Goal: Information Seeking & Learning: Learn about a topic

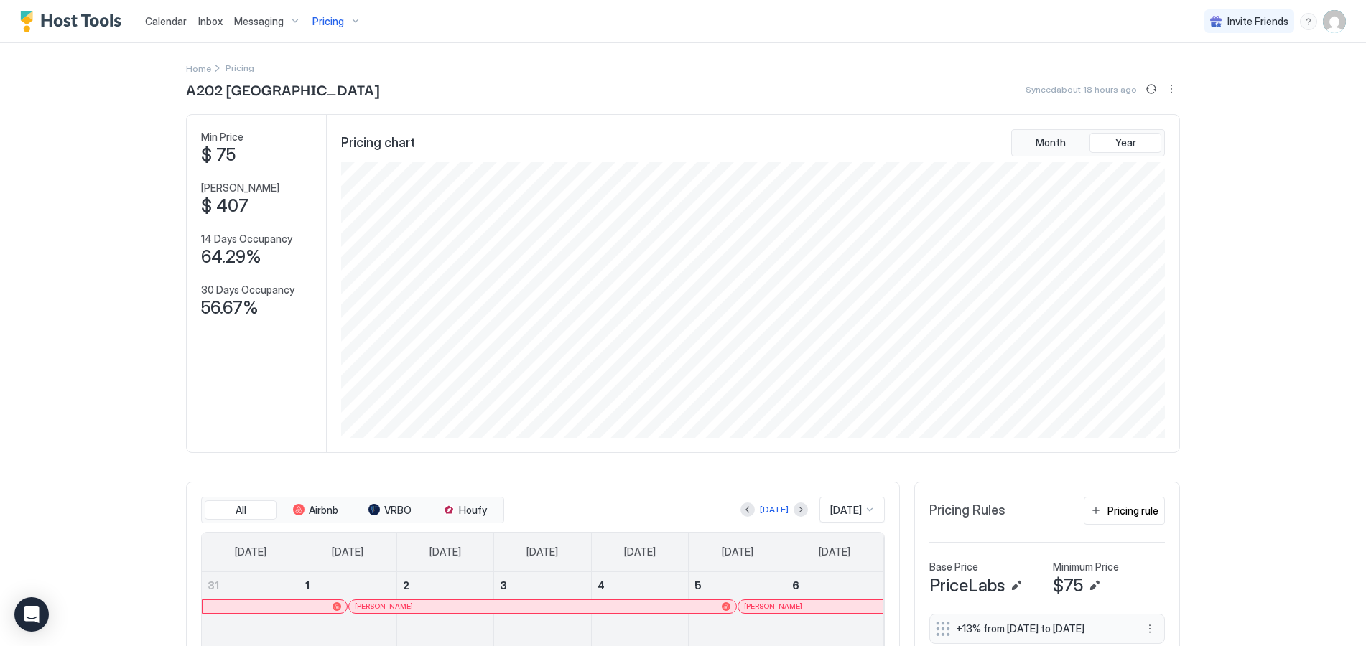
scroll to position [276, 826]
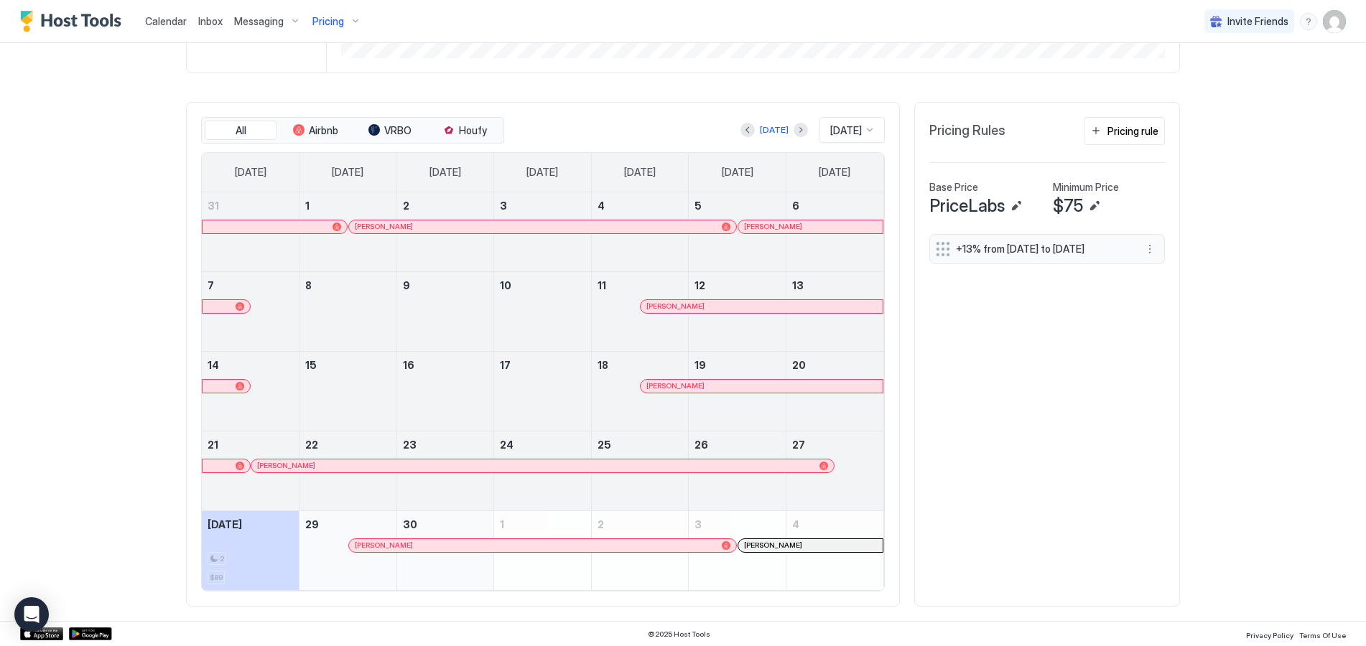
click at [160, 20] on span "Calendar" at bounding box center [166, 21] width 42 height 12
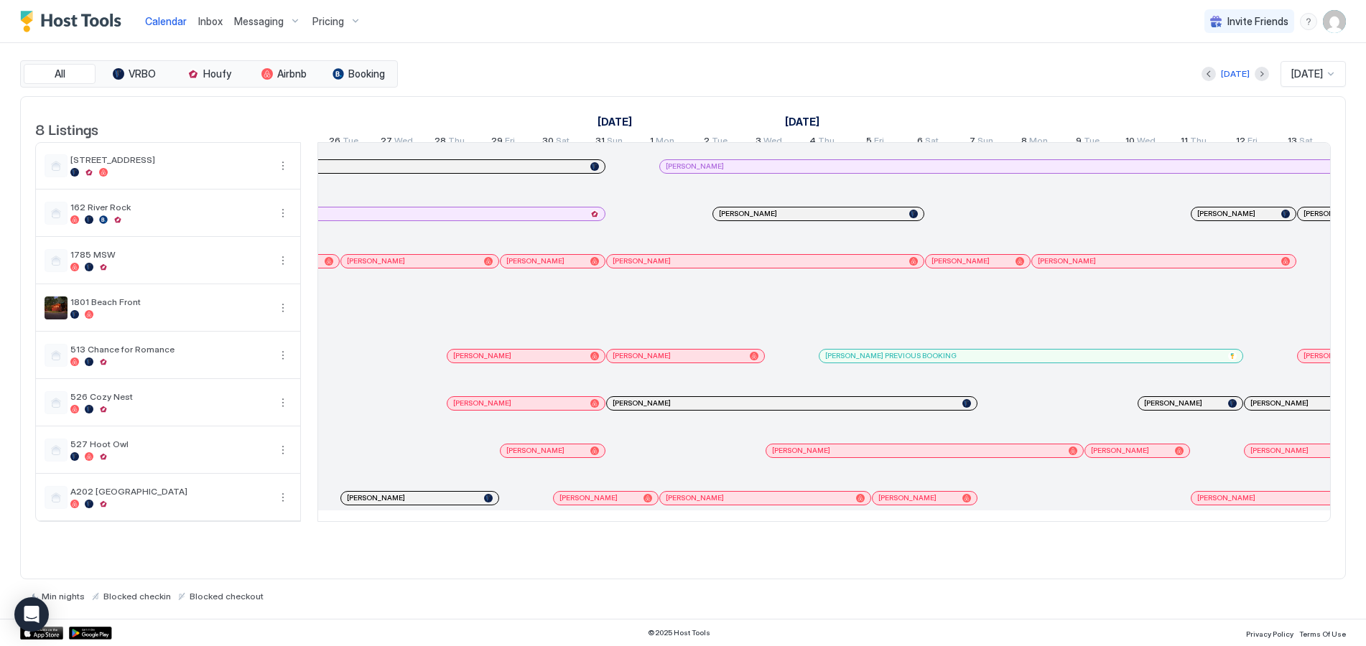
click at [345, 21] on div "Pricing" at bounding box center [337, 21] width 60 height 24
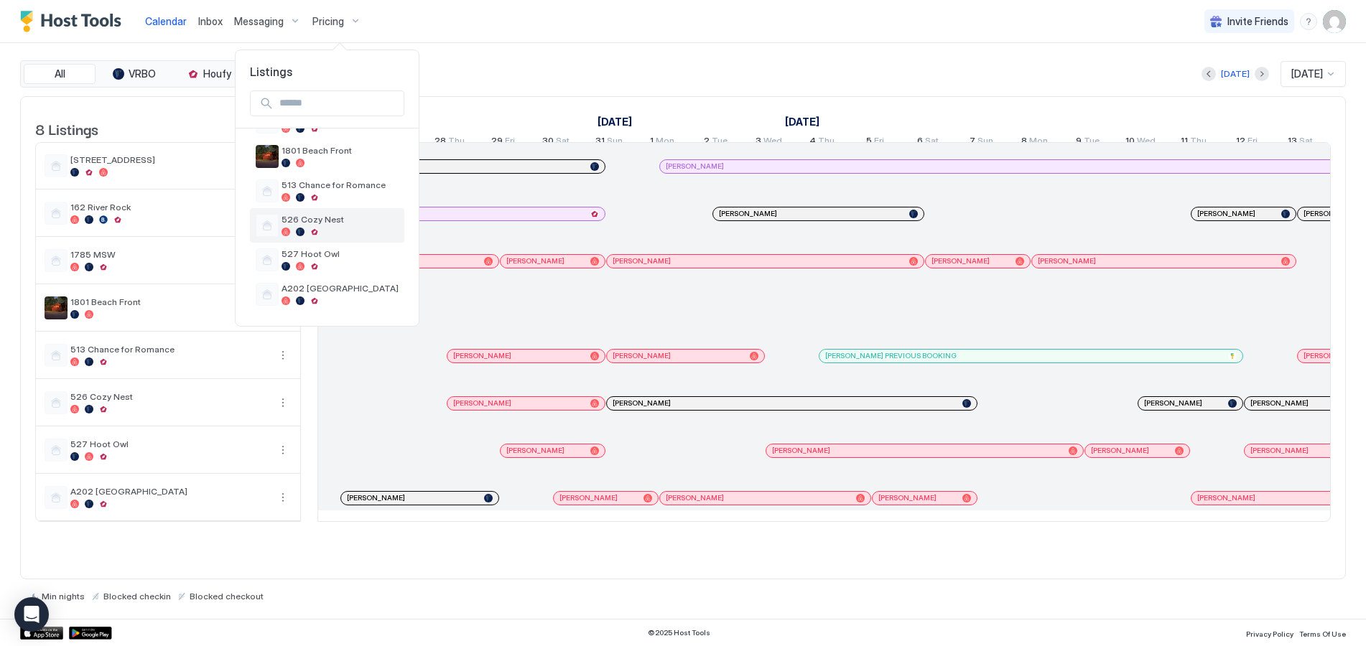
click at [327, 223] on span "526 Cozy Nest" at bounding box center [339, 219] width 117 height 11
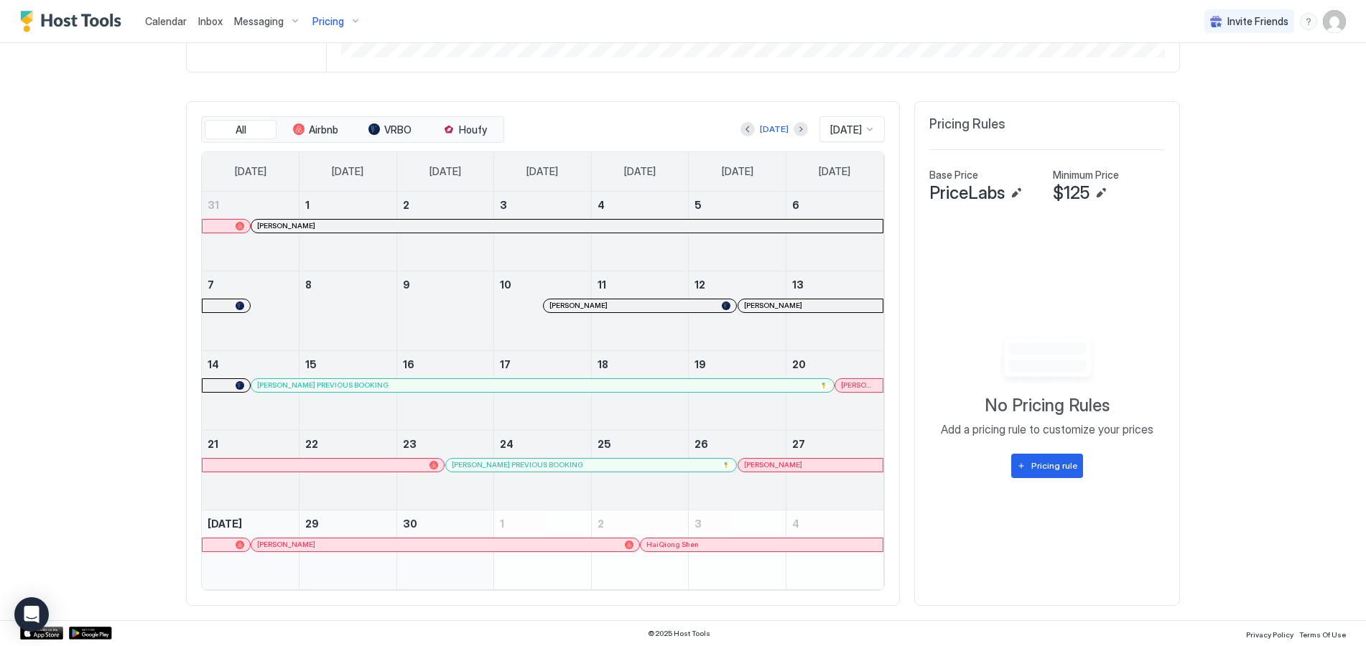
click at [333, 24] on span "Pricing" at bounding box center [328, 21] width 32 height 13
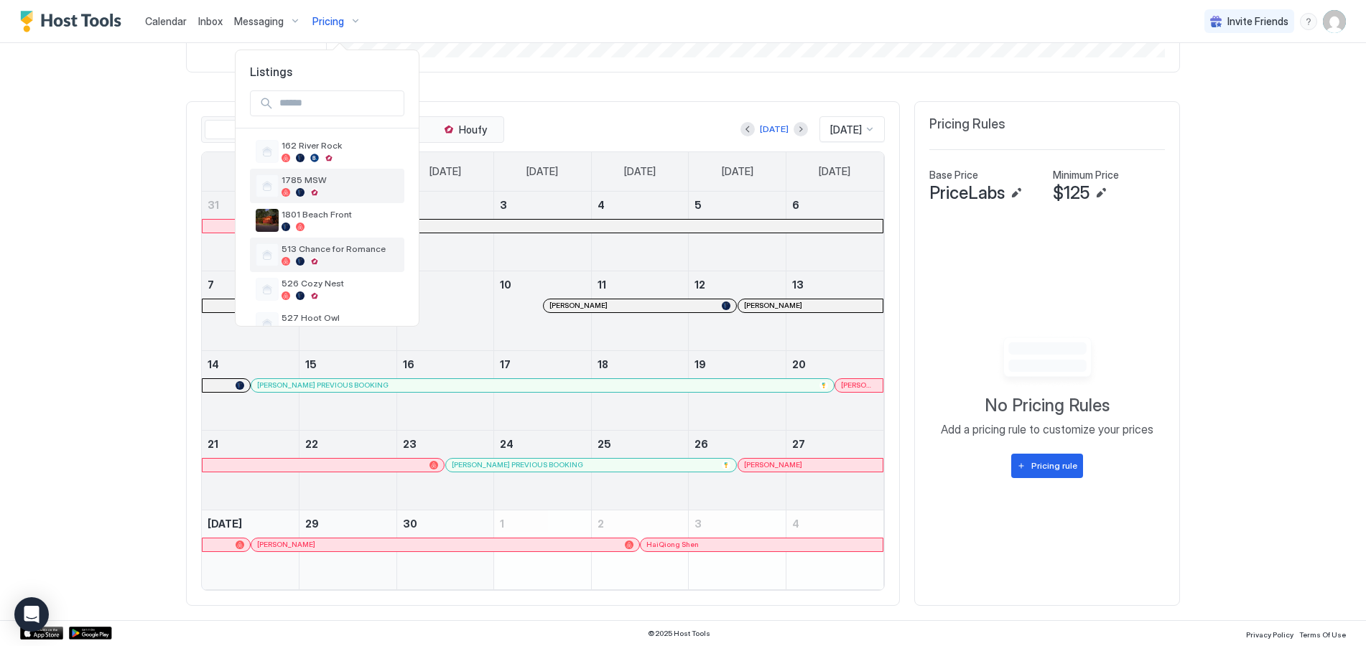
click at [312, 253] on span "513 Chance for Romance" at bounding box center [339, 248] width 117 height 11
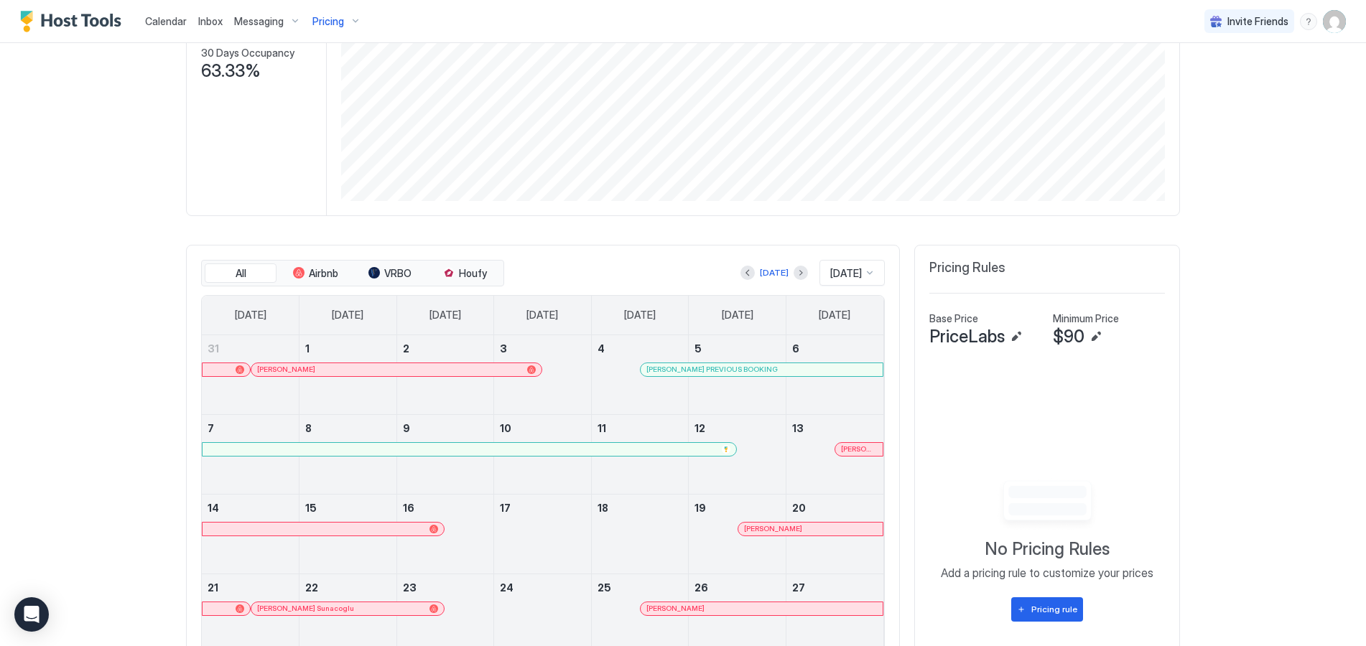
click at [340, 19] on span "Pricing" at bounding box center [328, 21] width 32 height 13
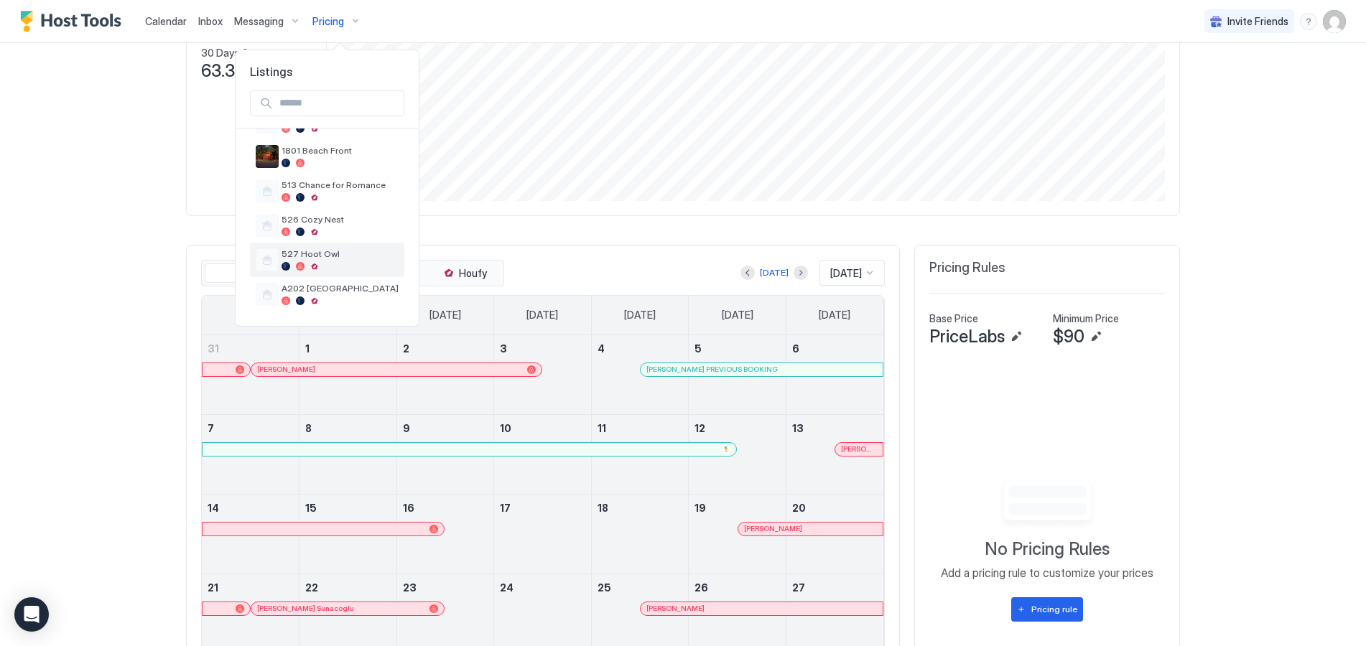
click at [316, 258] on span "527 Hoot Owl" at bounding box center [339, 253] width 117 height 11
